Goal: Find specific page/section: Find specific page/section

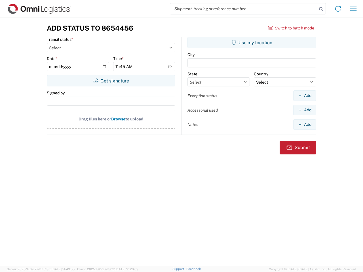
click at [243, 9] on input "search" at bounding box center [243, 8] width 147 height 11
click at [321, 9] on icon at bounding box center [321, 9] width 8 height 8
click at [338, 9] on icon at bounding box center [337, 8] width 9 height 9
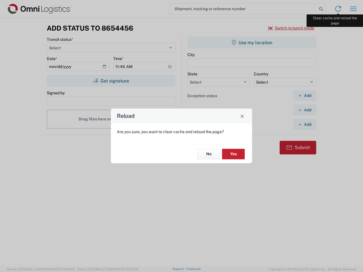
click at [353, 9] on div "Reload Are you sure, you want to clear cache and reload the page? No Yes" at bounding box center [181, 136] width 363 height 272
click at [291, 28] on div "Reload Are you sure, you want to clear cache and reload the page? No Yes" at bounding box center [181, 136] width 363 height 272
click at [111, 81] on div "Reload Are you sure, you want to clear cache and reload the page? No Yes" at bounding box center [181, 136] width 363 height 272
click at [252, 42] on div "Reload Are you sure, you want to clear cache and reload the page? No Yes" at bounding box center [181, 136] width 363 height 272
click at [304, 95] on div "Reload Are you sure, you want to clear cache and reload the page? No Yes" at bounding box center [181, 136] width 363 height 272
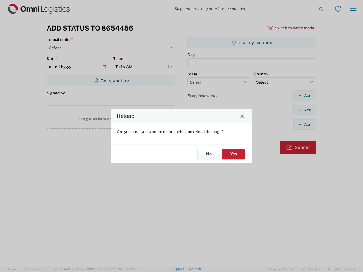
click at [304, 110] on div "Reload Are you sure, you want to clear cache and reload the page? No Yes" at bounding box center [181, 136] width 363 height 272
click at [304, 124] on div "Reload Are you sure, you want to clear cache and reload the page? No Yes" at bounding box center [181, 136] width 363 height 272
